Goal: Use online tool/utility: Utilize a website feature to perform a specific function

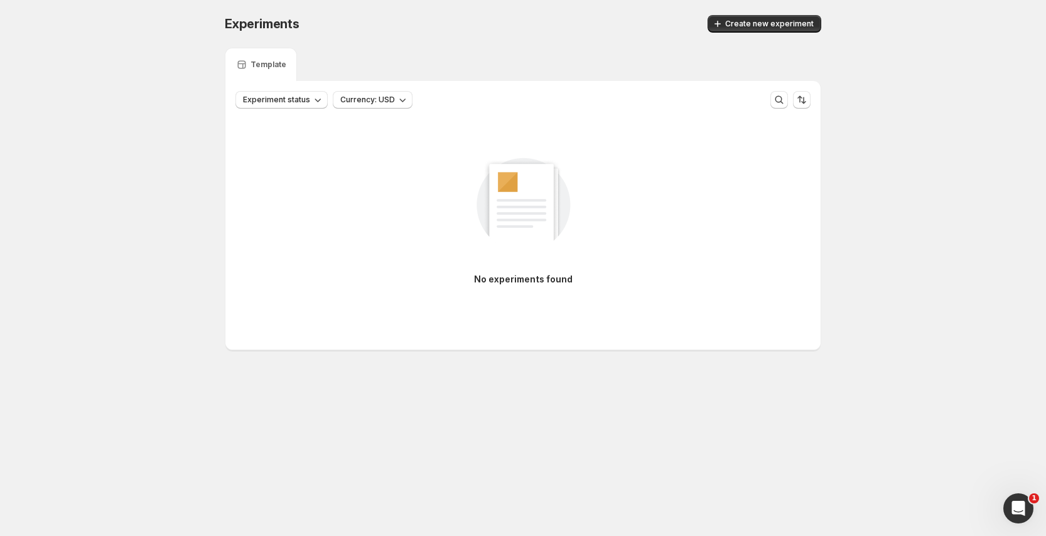
click at [719, 37] on div "Experiments. This page is ready Experiments Create new experiment" at bounding box center [523, 24] width 596 height 48
click at [724, 28] on icon "button" at bounding box center [717, 24] width 13 height 13
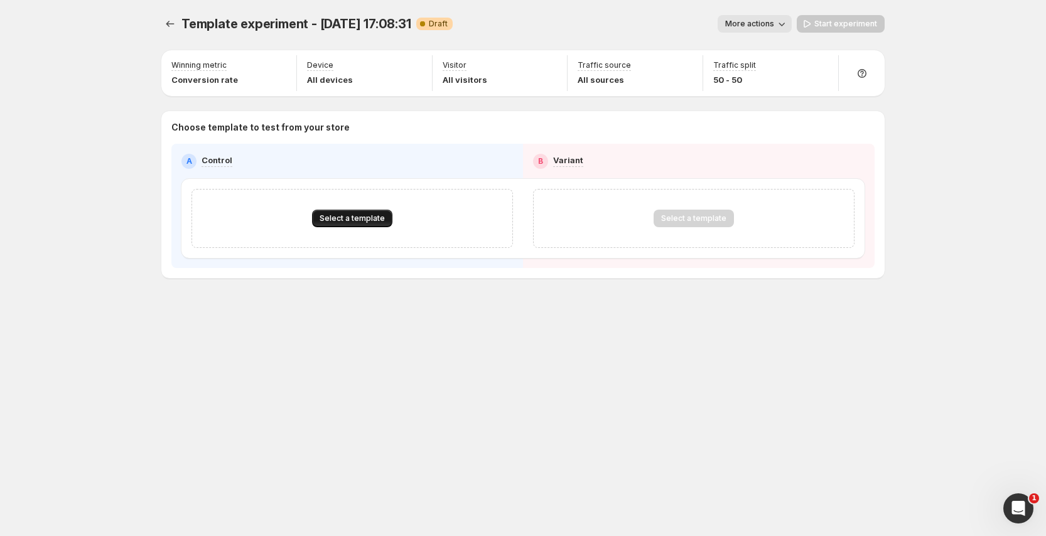
click at [333, 221] on span "Select a template" at bounding box center [351, 218] width 65 height 10
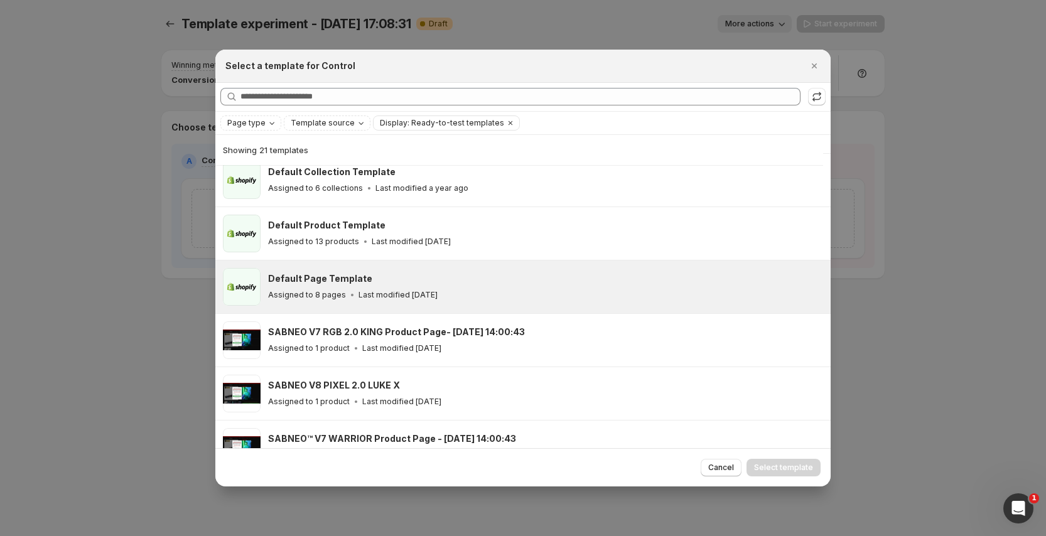
scroll to position [70, 0]
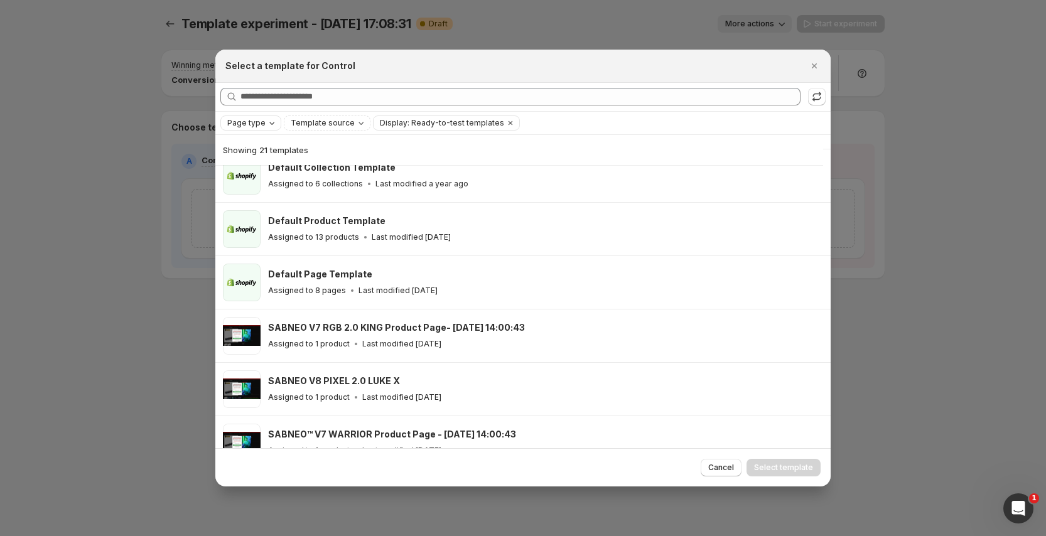
click at [249, 119] on span "Page type" at bounding box center [246, 123] width 38 height 10
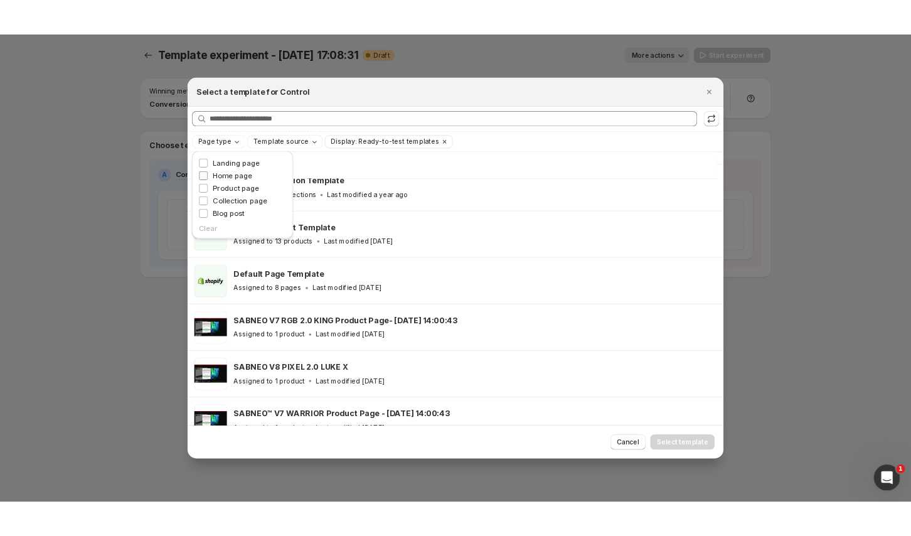
scroll to position [0, 0]
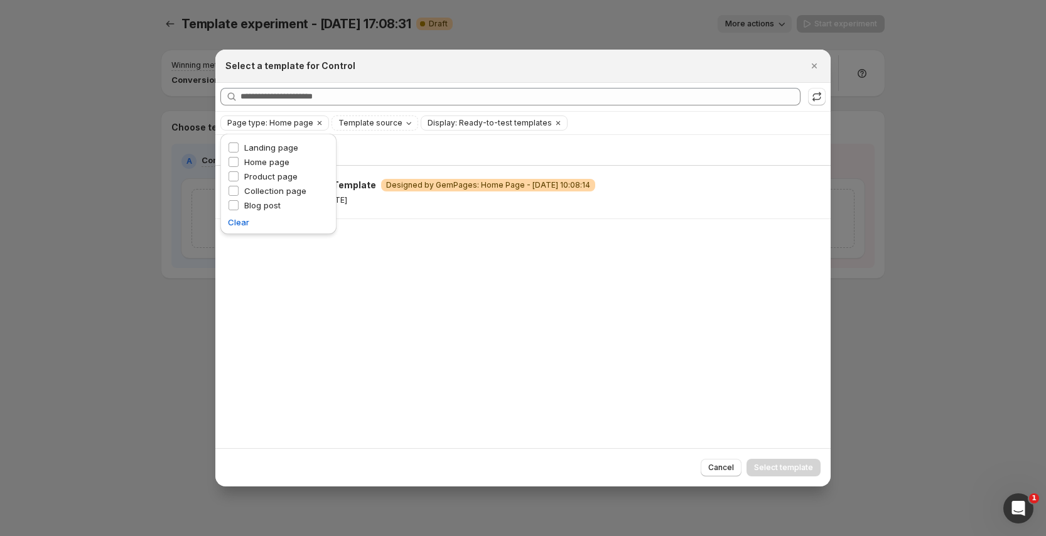
click at [562, 306] on div "Showing 1 template Default Home Template Warning Designed by GemPages: Home Pag…" at bounding box center [522, 292] width 615 height 314
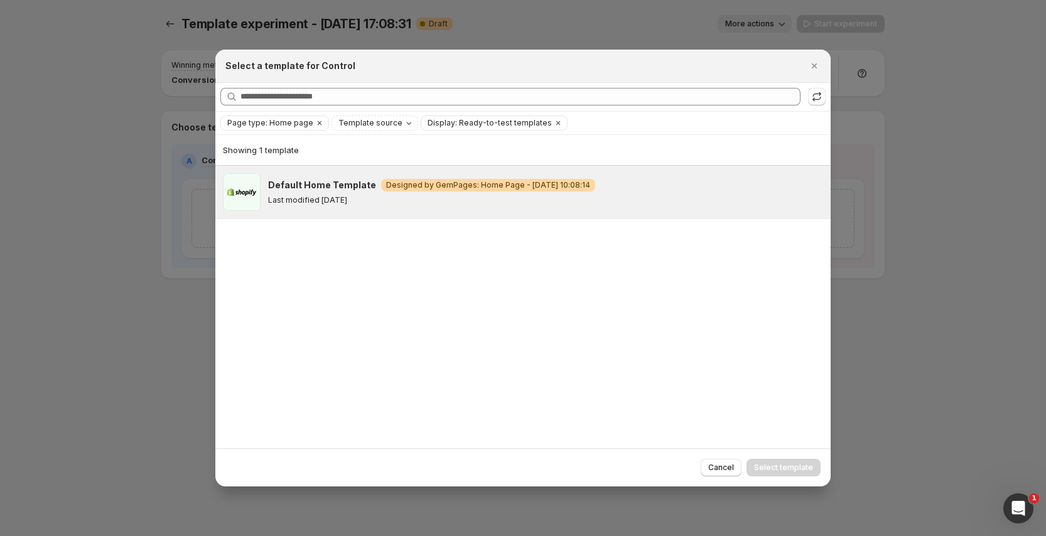
click at [336, 195] on p "Last modified [DATE]" at bounding box center [307, 200] width 79 height 10
click at [785, 470] on span "Select template" at bounding box center [783, 468] width 59 height 10
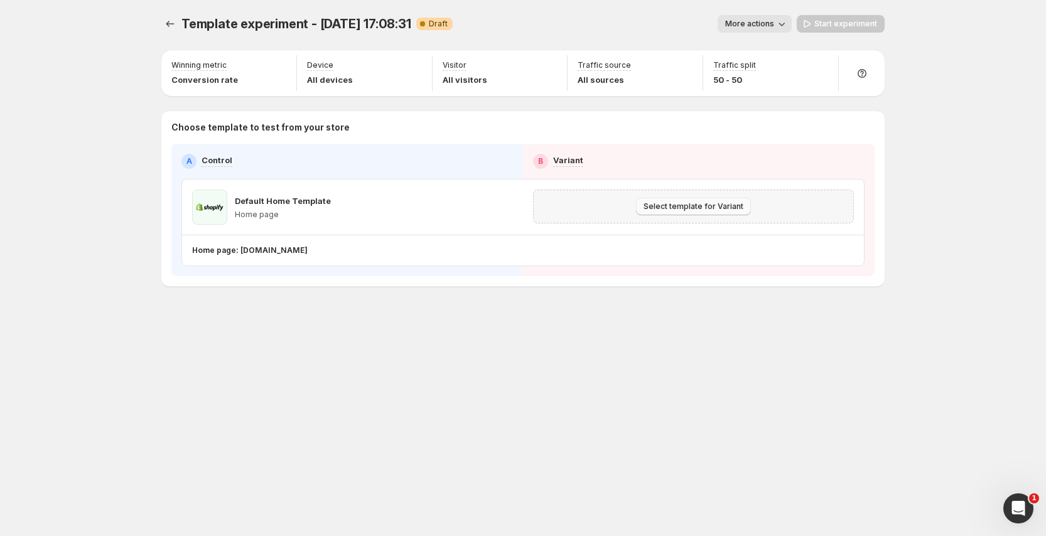
click at [665, 205] on span "Select template for Variant" at bounding box center [693, 206] width 100 height 10
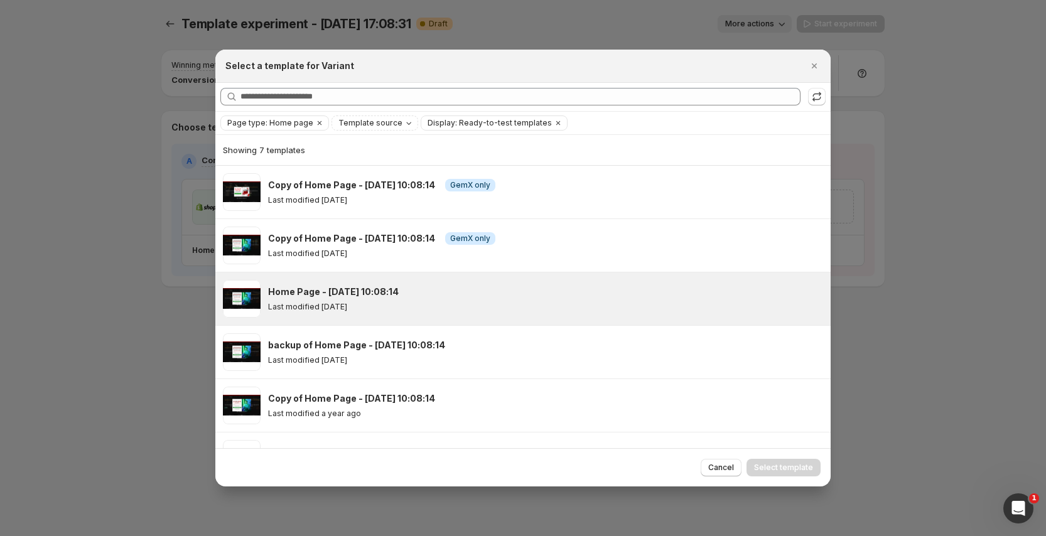
click at [552, 309] on div "Last modified [DATE]" at bounding box center [543, 307] width 551 height 10
click at [790, 458] on div "Cancel Select template" at bounding box center [522, 467] width 615 height 38
click at [785, 464] on span "Select template" at bounding box center [783, 468] width 59 height 10
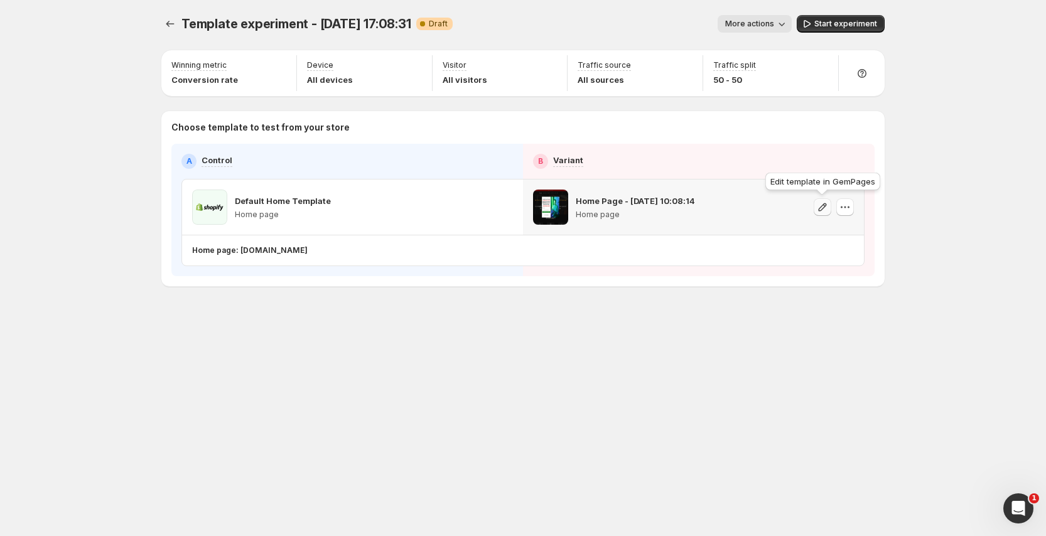
click at [822, 208] on icon "button" at bounding box center [823, 207] width 8 height 8
